Goal: Navigation & Orientation: Find specific page/section

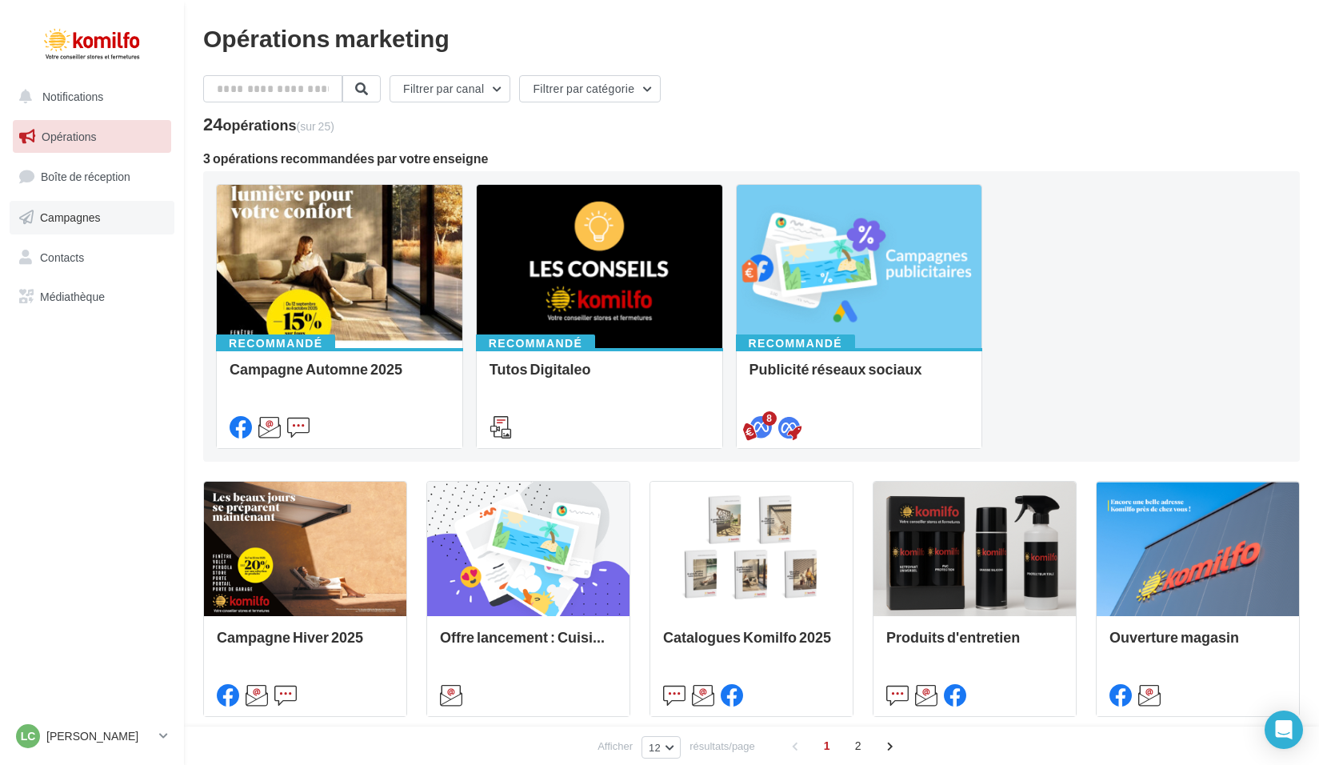
click at [85, 216] on span "Campagnes" at bounding box center [70, 217] width 61 height 14
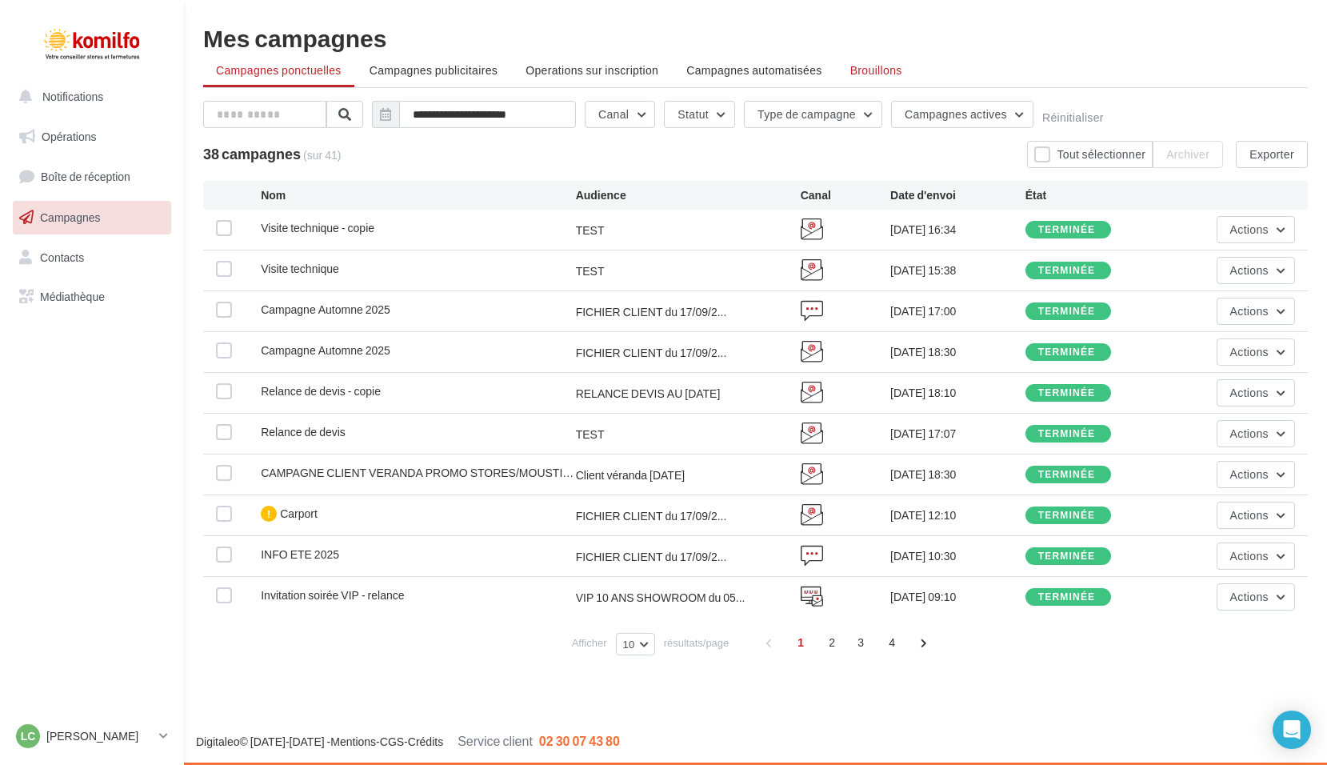
click at [859, 72] on span "Brouillons" at bounding box center [876, 70] width 52 height 14
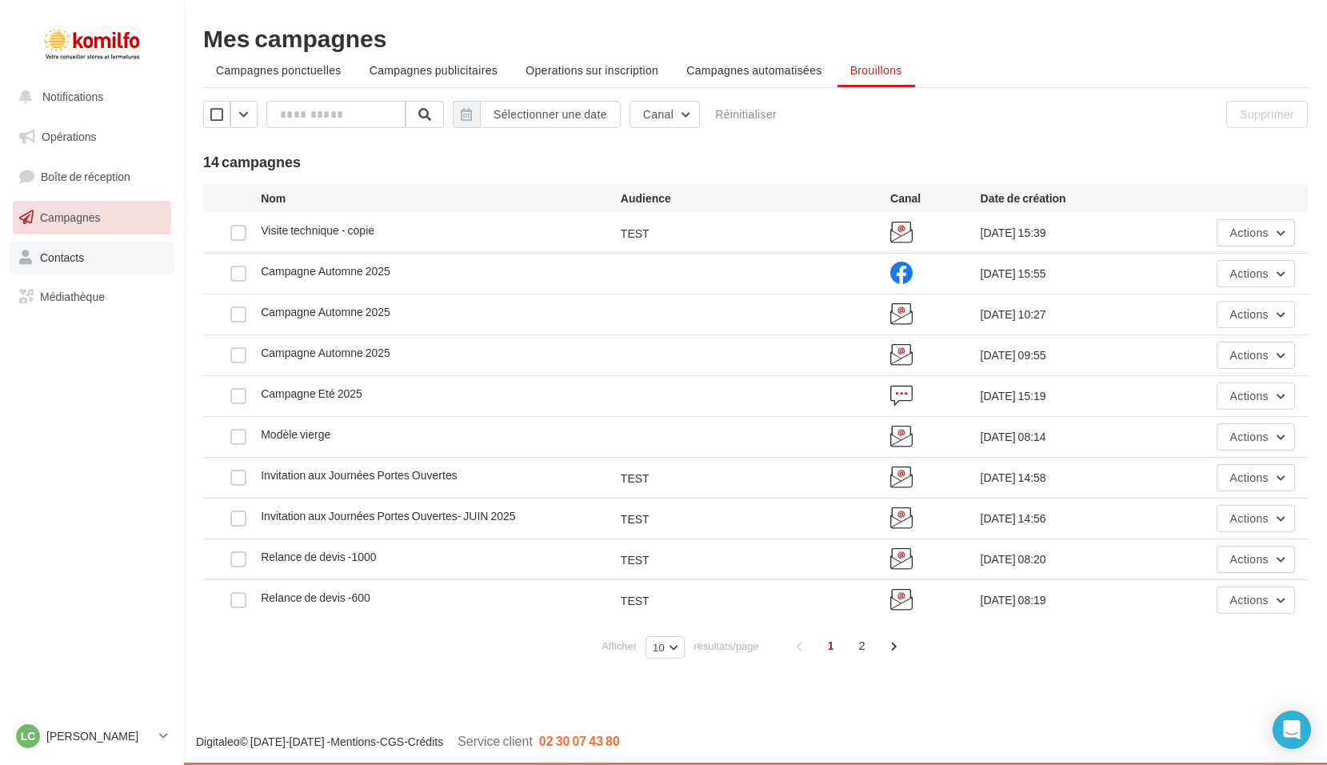
click at [72, 260] on span "Contacts" at bounding box center [62, 257] width 44 height 14
